Goal: Task Accomplishment & Management: Use online tool/utility

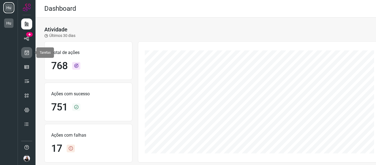
click at [29, 55] on icon at bounding box center [27, 53] width 6 height 6
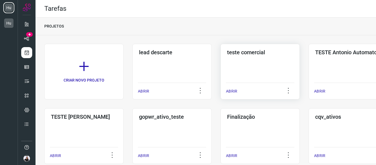
click at [257, 62] on div "teste comercial ABRIR" at bounding box center [260, 72] width 79 height 56
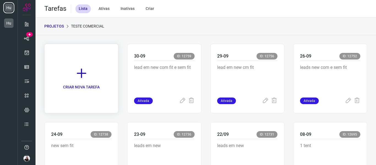
click at [102, 71] on link "CRIAR NOVA TAREFA" at bounding box center [81, 78] width 74 height 69
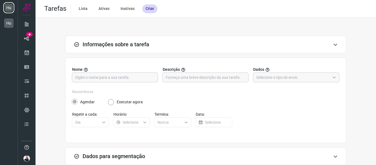
click at [154, 78] on div at bounding box center [115, 77] width 86 height 10
type input "02-10"
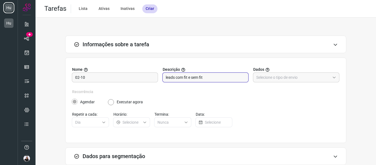
type input "leads com fit e sem fit"
click at [316, 83] on div "Nome 02-10 Descrição leads com fit e sem fit Dados" at bounding box center [205, 78] width 267 height 22
click at [313, 80] on input "text" at bounding box center [293, 77] width 74 height 9
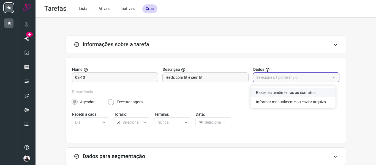
click at [310, 96] on li "Base de atendimentos ou contatos" at bounding box center [293, 92] width 85 height 9
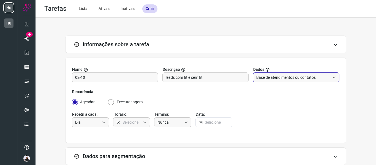
click at [307, 84] on div "Nome 02-10 Descrição leads com fit e sem fit Dados Base de atendimentos ou cont…" at bounding box center [205, 78] width 267 height 22
click at [307, 79] on input "Base de atendimentos ou contatos" at bounding box center [293, 77] width 74 height 9
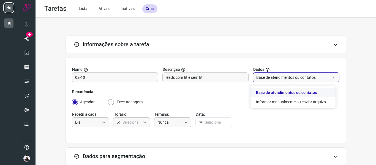
click at [309, 95] on li "Base de atendimentos ou contatos" at bounding box center [293, 92] width 85 height 9
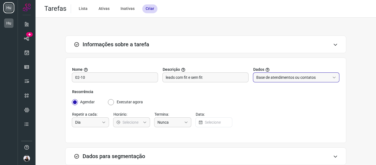
click at [306, 80] on input "Base de atendimentos ou contatos" at bounding box center [293, 77] width 74 height 9
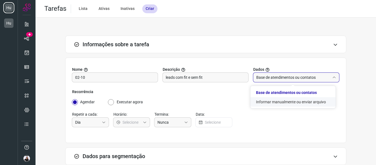
click at [310, 98] on li "Informar manualmente ou enviar arquivo" at bounding box center [293, 101] width 85 height 9
type input "Informar manualmente ou enviar arquivo"
radio input "false"
radio input "true"
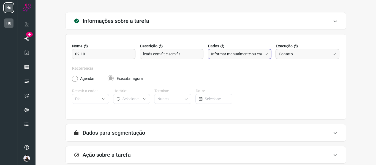
scroll to position [54, 0]
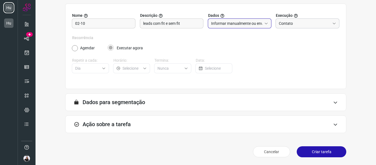
click at [286, 28] on input "Contato" at bounding box center [304, 23] width 51 height 9
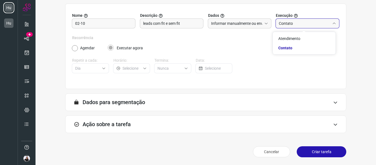
click at [286, 28] on input "Contato" at bounding box center [304, 23] width 51 height 9
click at [101, 113] on form "A segmentação de dados está desabilitada porque a opção de envio manual foi sel…" at bounding box center [205, 104] width 281 height 22
click at [103, 121] on h3 "Ação sobre a tarefa" at bounding box center [107, 124] width 48 height 7
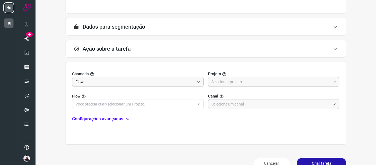
scroll to position [141, 0]
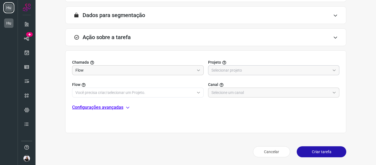
click at [230, 67] on input "text" at bounding box center [270, 70] width 119 height 9
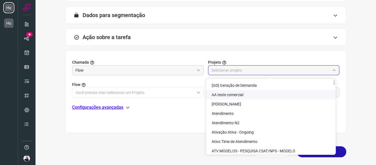
click at [248, 93] on li "AA teste comercial" at bounding box center [270, 94] width 129 height 9
type input "AA teste comercial"
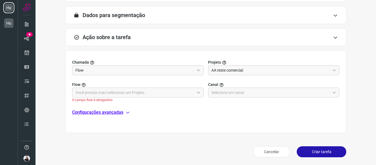
click at [153, 87] on label "Flow" at bounding box center [138, 85] width 132 height 6
click at [148, 95] on input "text" at bounding box center [134, 92] width 119 height 9
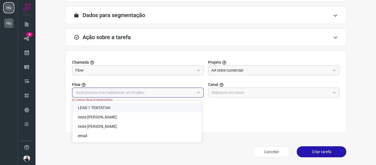
click at [138, 109] on li "LEAD 1 TENTATIVA" at bounding box center [136, 107] width 129 height 9
type input "LEAD 1 TENTATIVA"
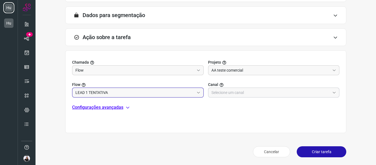
click at [224, 89] on input "text" at bounding box center [270, 92] width 119 height 9
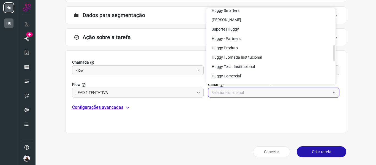
scroll to position [165, 0]
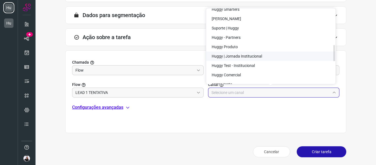
click at [252, 56] on span "Huggy | Jornada Institucional" at bounding box center [237, 56] width 50 height 4
type input "Huggy | Jornada Institucional"
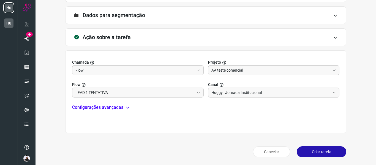
click at [309, 149] on button "Criar tarefa" at bounding box center [322, 151] width 50 height 11
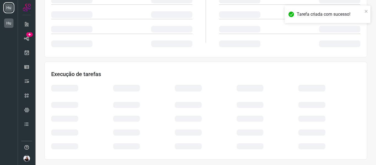
scroll to position [119, 0]
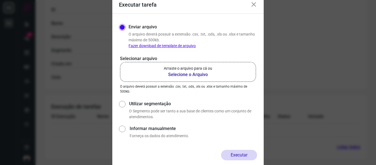
click at [199, 75] on b "Selecione o Arquivo" at bounding box center [188, 74] width 48 height 7
click at [0, 0] on input "Arraste o arquivo para cá ou Selecione o Arquivo" at bounding box center [0, 0] width 0 height 0
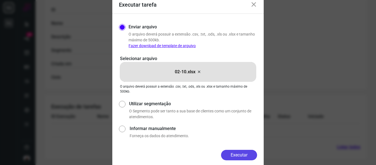
click at [245, 154] on button "Executar" at bounding box center [239, 155] width 36 height 10
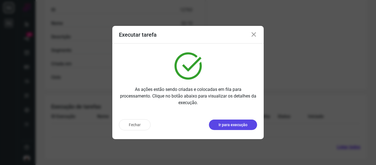
click at [232, 127] on p "Ir para execução" at bounding box center [233, 125] width 29 height 6
